Goal: Task Accomplishment & Management: Use online tool/utility

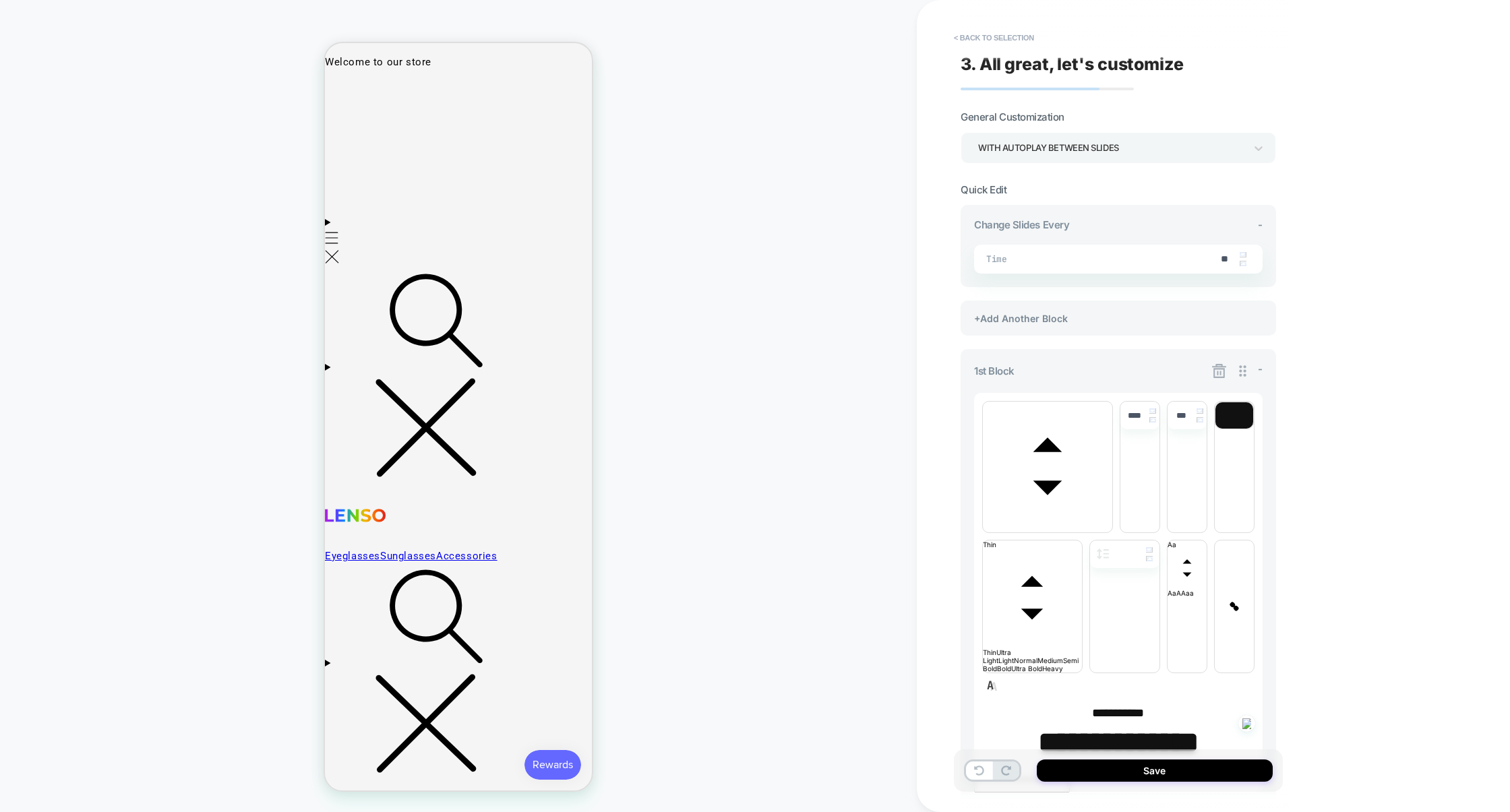
type textarea "*"
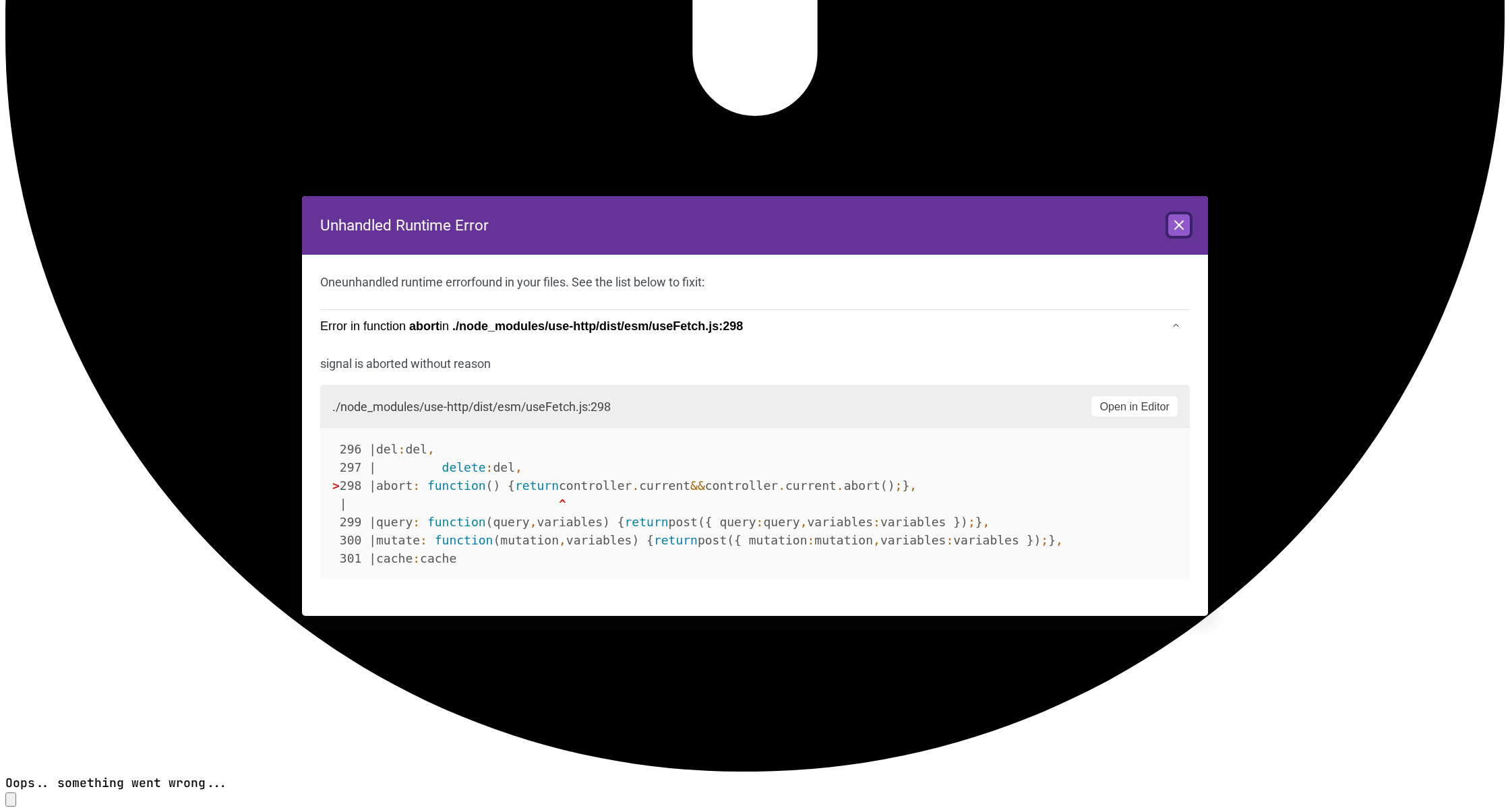
click at [1173, 219] on icon at bounding box center [1179, 225] width 16 height 16
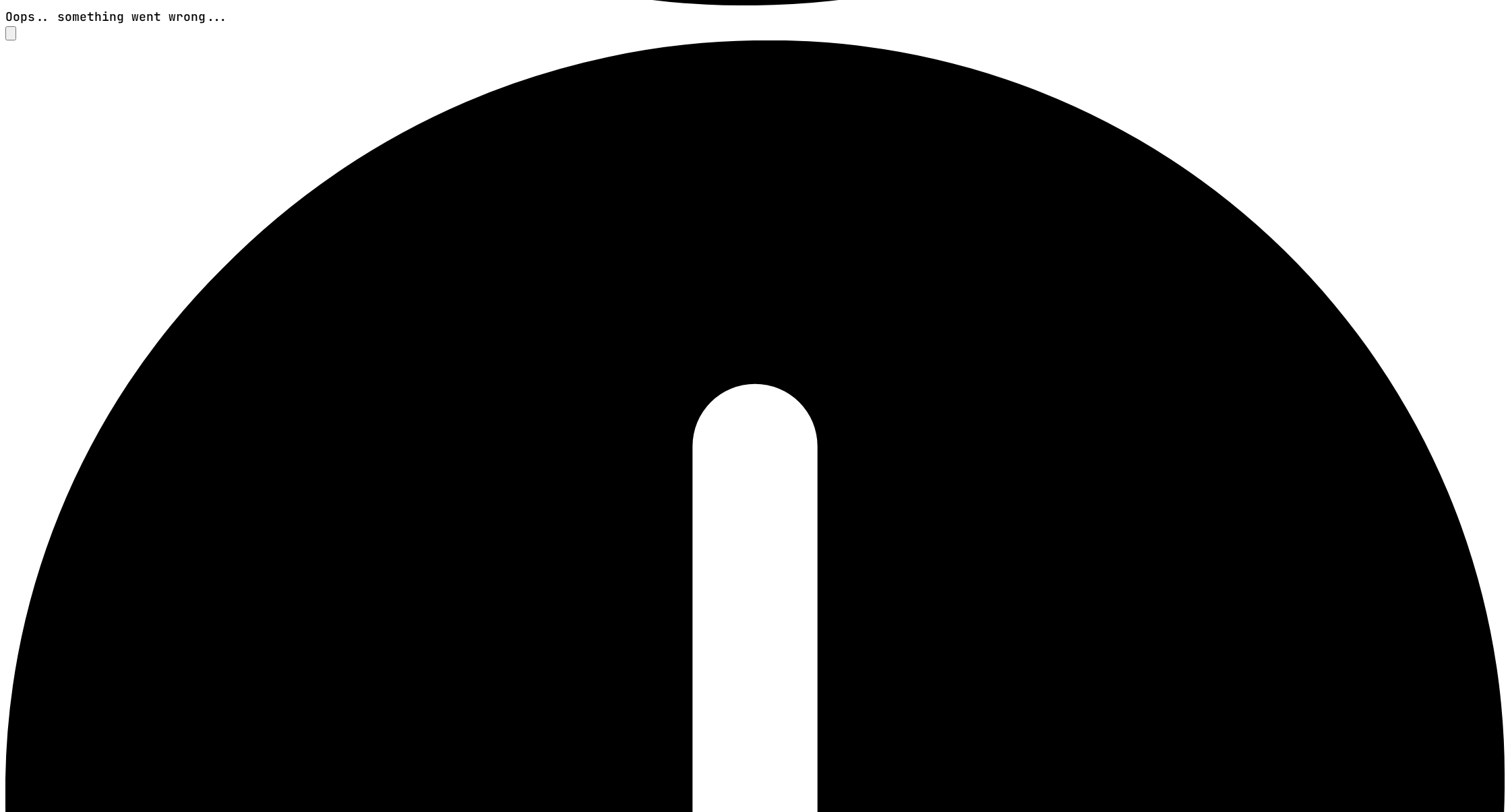
scroll to position [13765, 0]
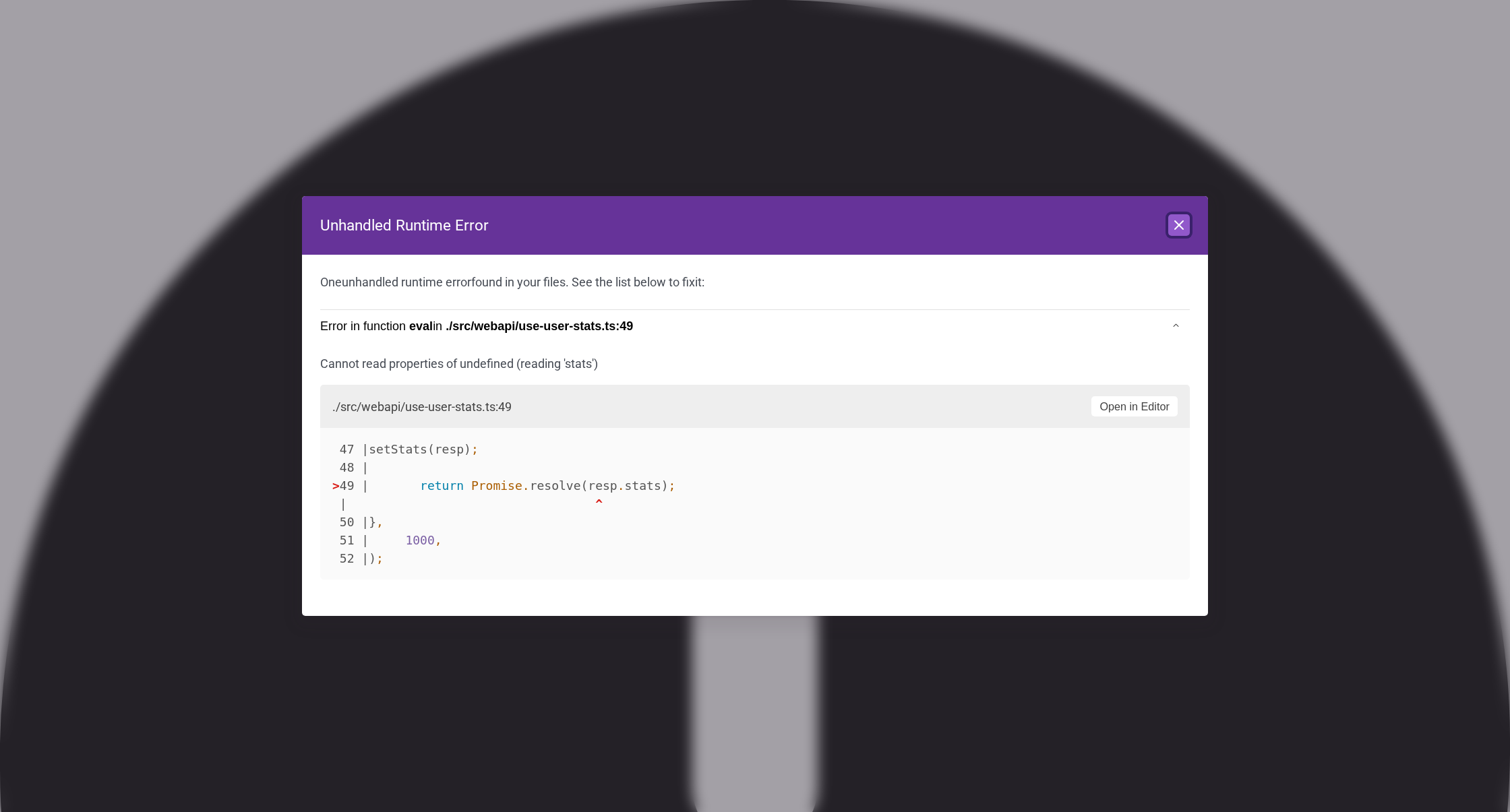
click at [1179, 231] on icon at bounding box center [1179, 225] width 16 height 16
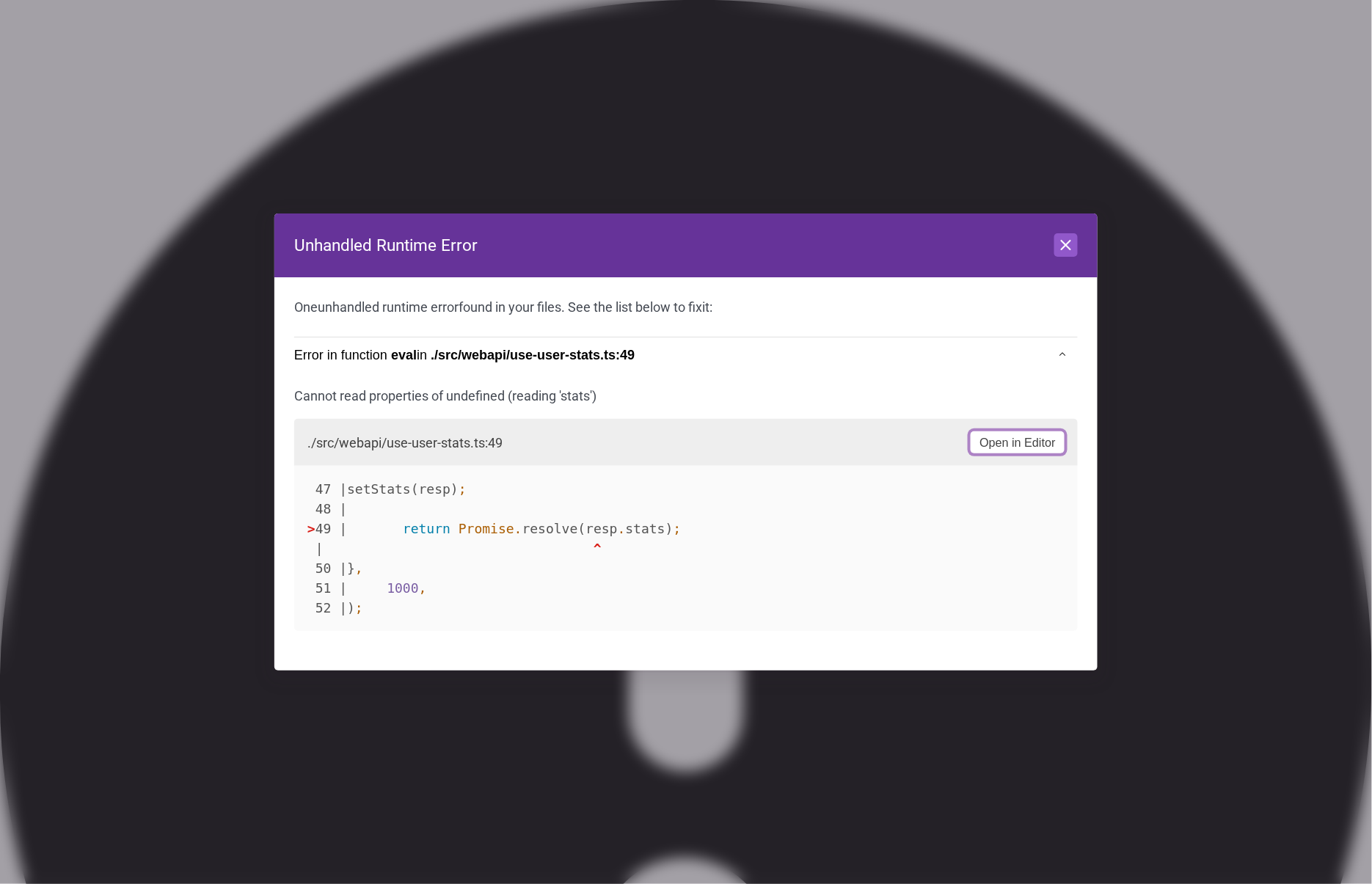
click at [997, 438] on button "Open in Editor" at bounding box center [1018, 442] width 94 height 22
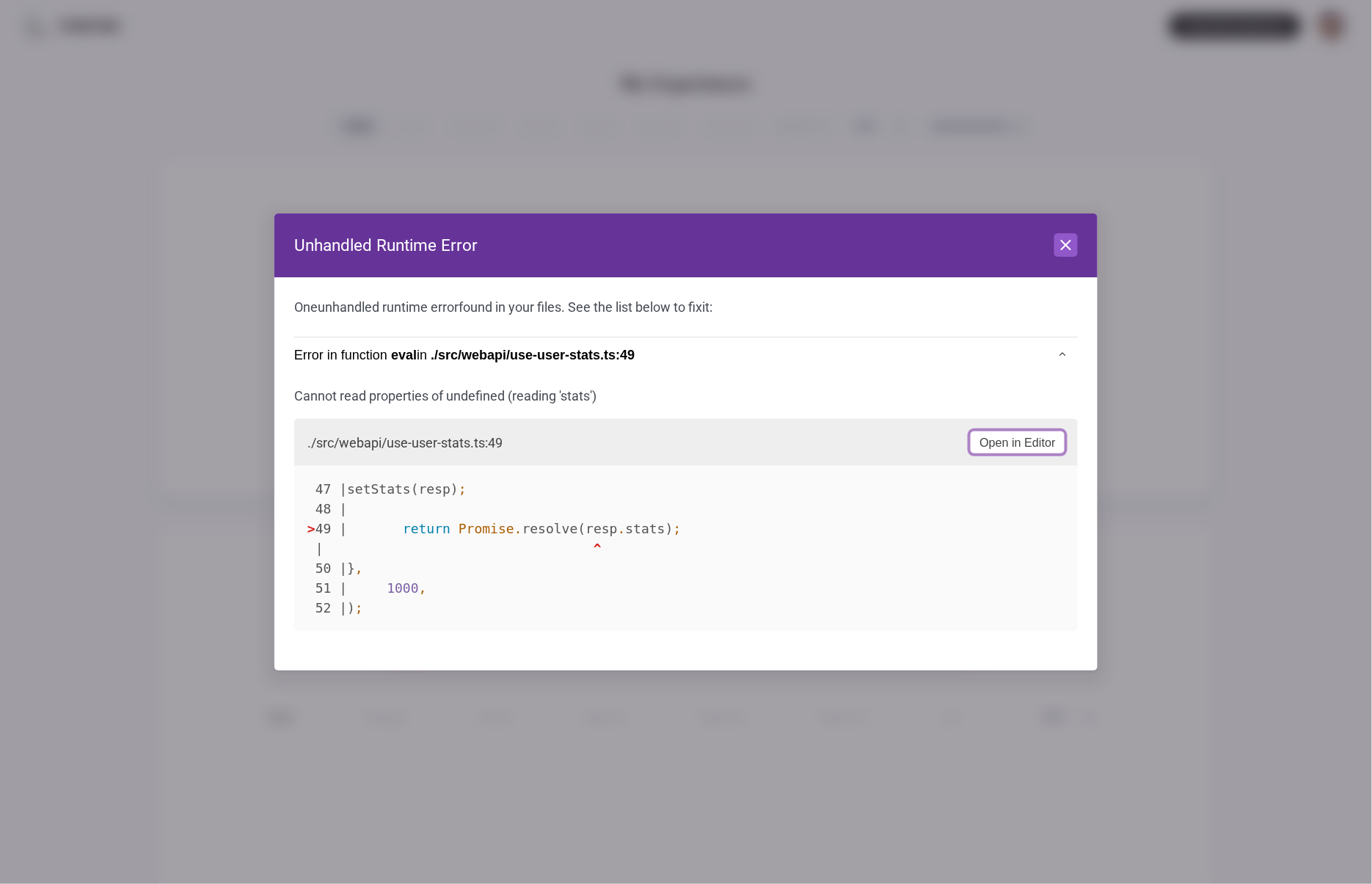
click at [1060, 240] on icon at bounding box center [1066, 245] width 18 height 18
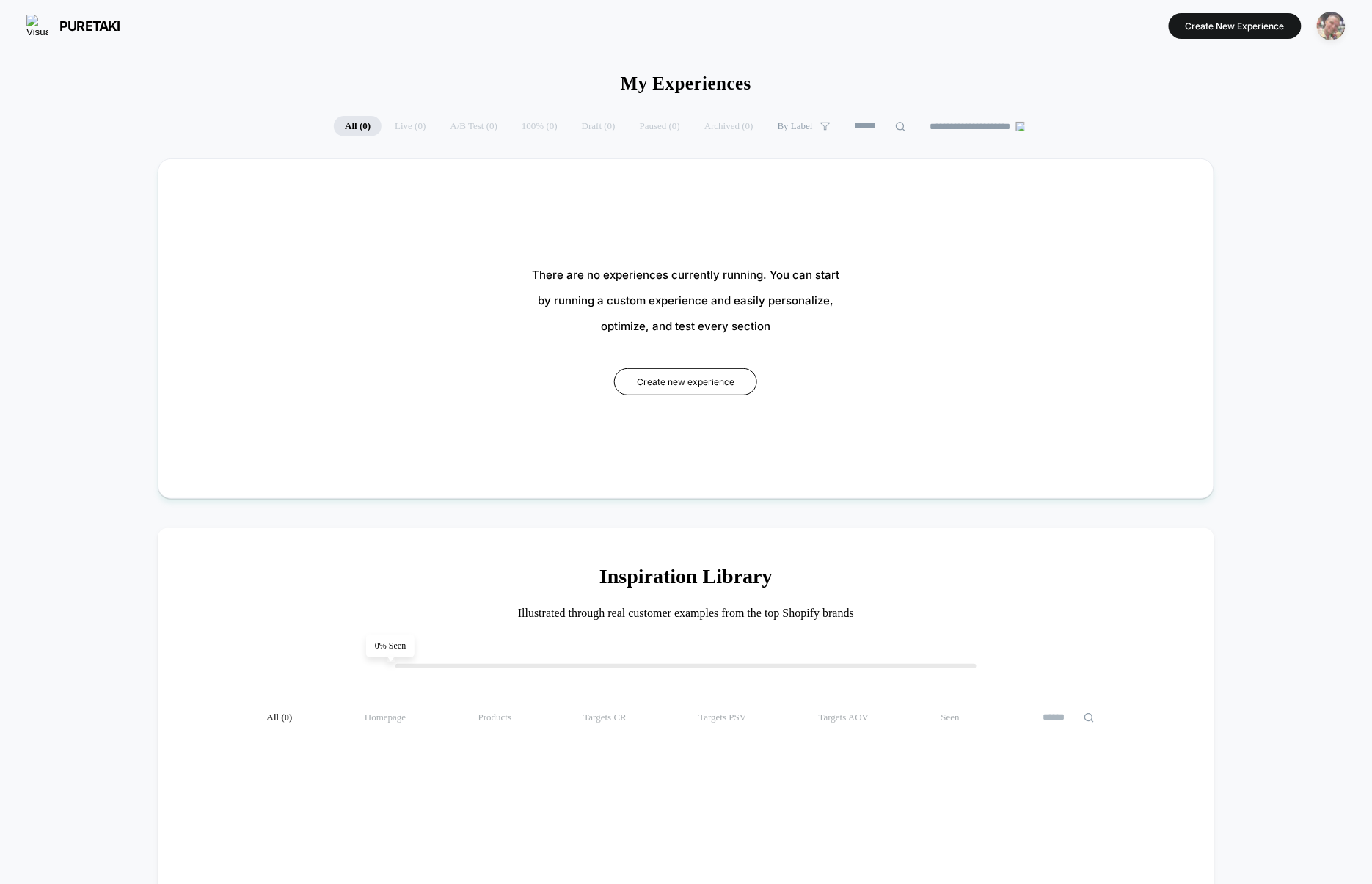
click at [1326, 29] on img "button" at bounding box center [1331, 26] width 29 height 29
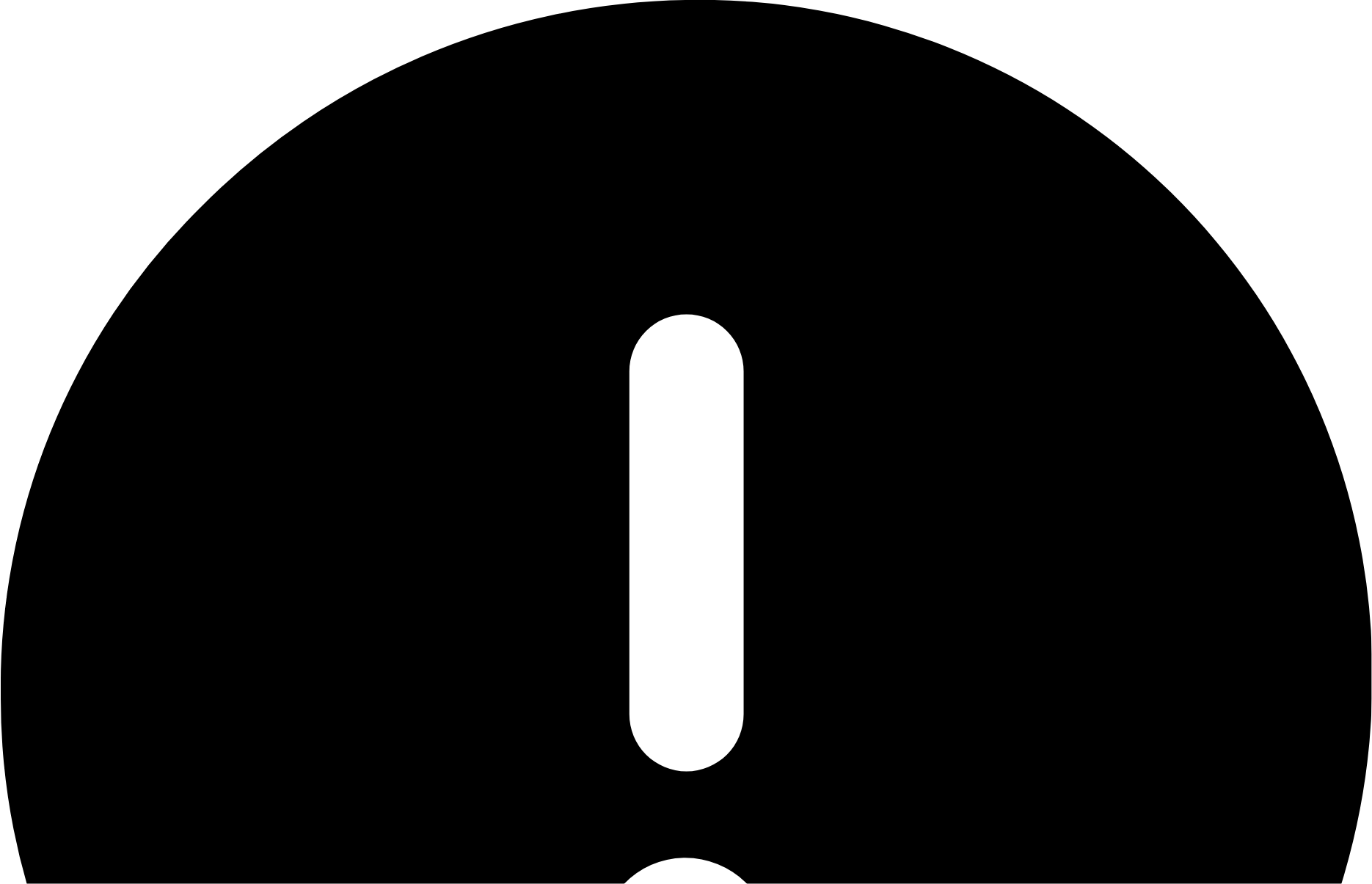
click at [705, 753] on icon at bounding box center [687, 686] width 1372 height 1372
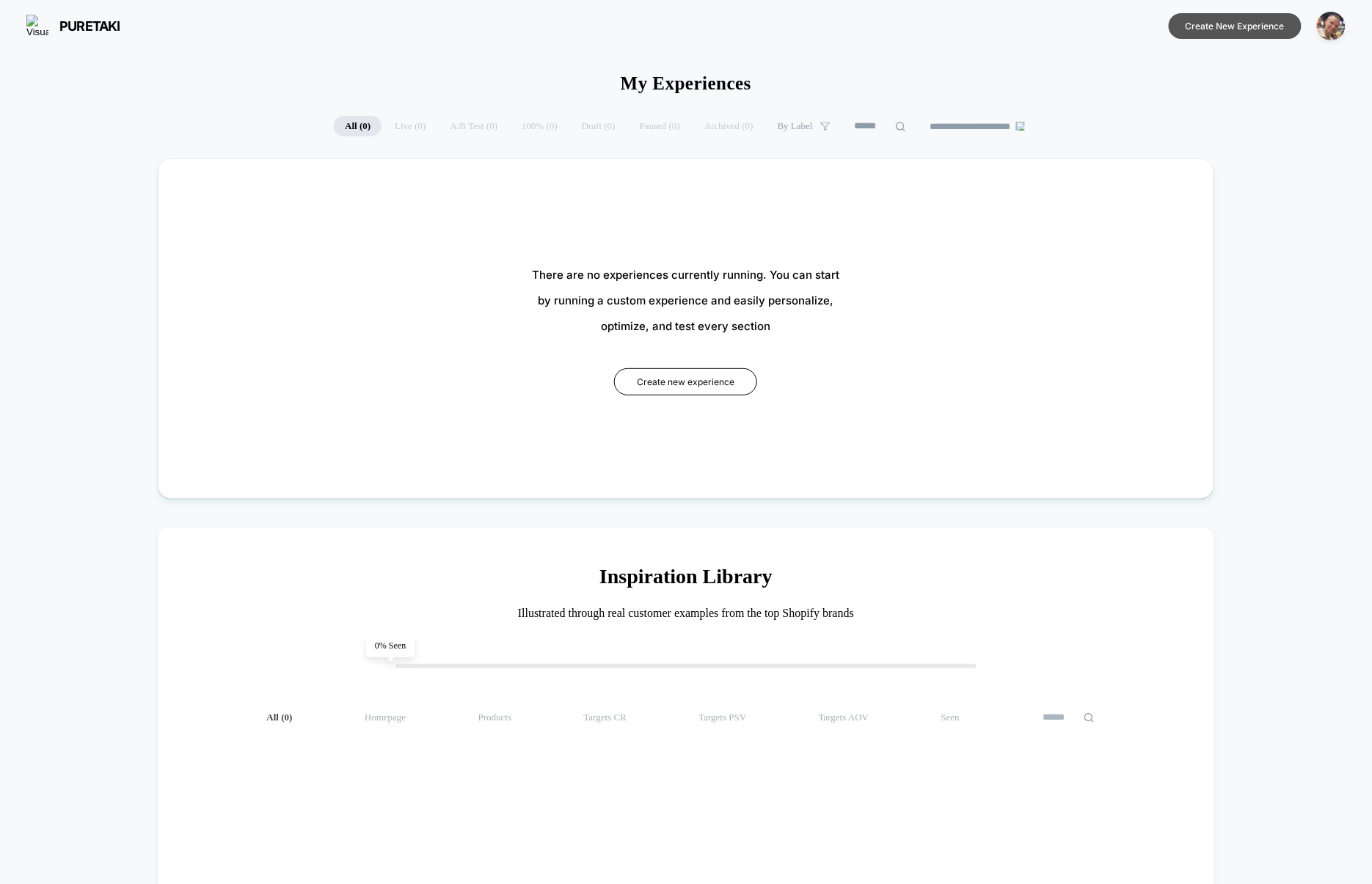
click at [1215, 29] on button "Create New Experience" at bounding box center [1235, 26] width 133 height 26
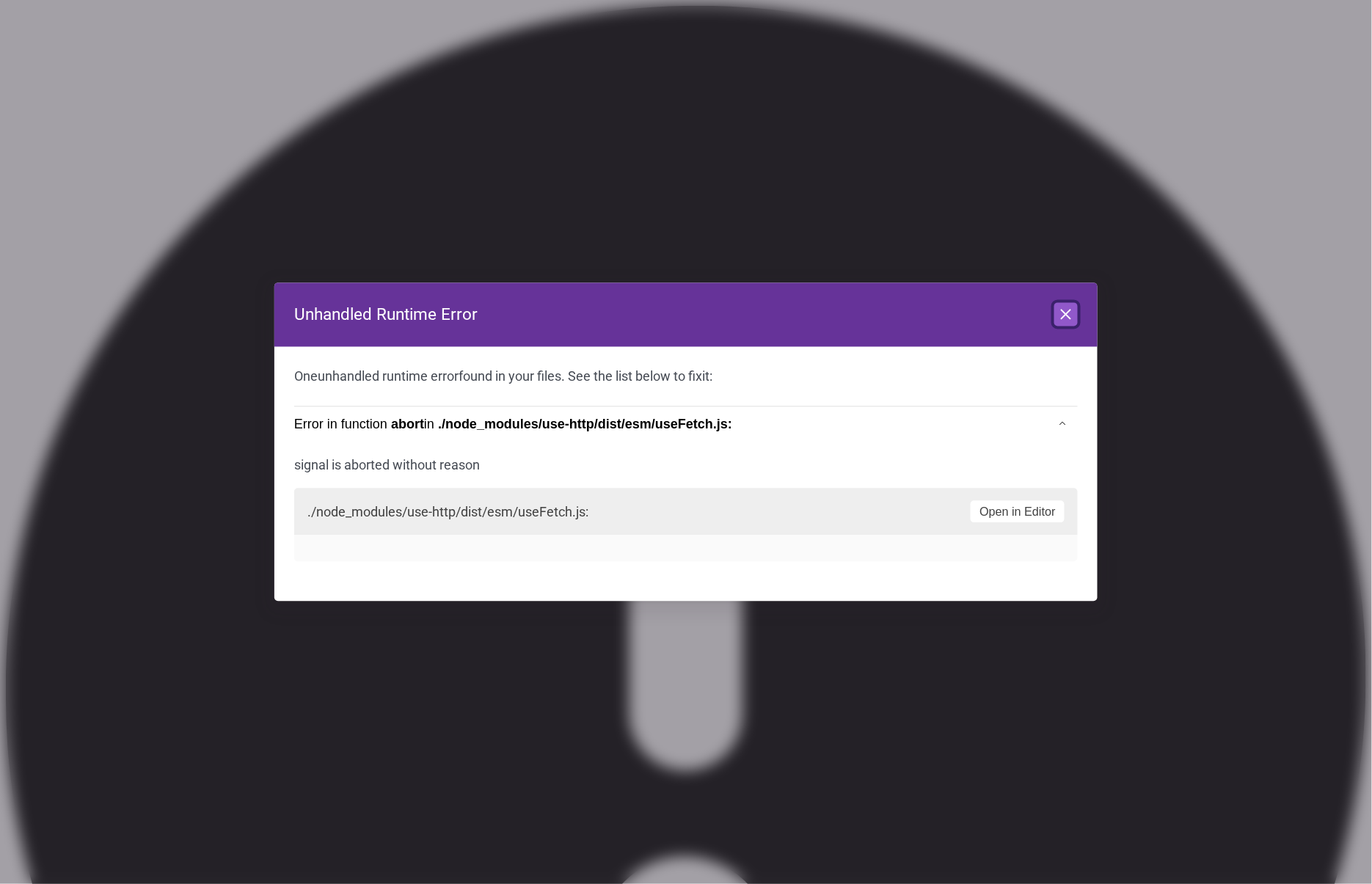
click at [1072, 320] on icon at bounding box center [1066, 314] width 18 height 18
